Goal: Check status: Check status

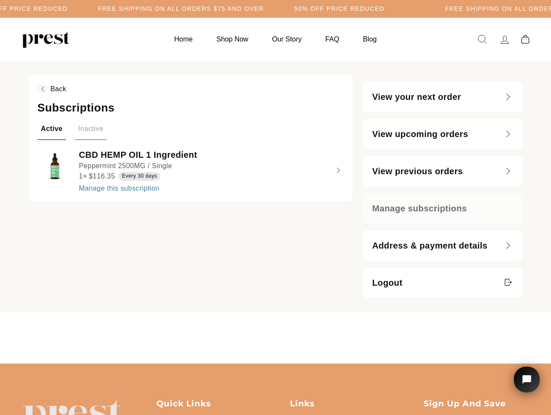
click at [264, 9] on h5 "Free Shipping on all orders $75 and over" at bounding box center [181, 8] width 166 height 7
click at [51, 89] on span "Back" at bounding box center [59, 88] width 16 height 7
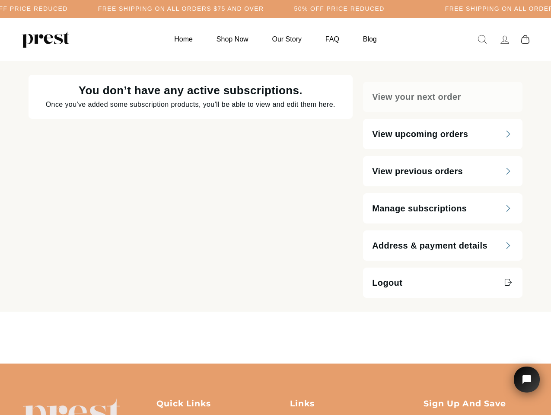
click at [51, 132] on div "You don’t have any active subscriptions. Once you've added some subscription pr…" at bounding box center [191, 186] width 325 height 223
click at [89, 132] on div "You don’t have any active subscriptions. Once you've added some subscription pr…" at bounding box center [191, 186] width 325 height 223
click at [191, 170] on div "You don’t have any active subscriptions. Once you've added some subscription pr…" at bounding box center [191, 186] width 325 height 223
click at [527, 380] on icon "Open chat widget" at bounding box center [532, 379] width 13 height 13
